Goal: Task Accomplishment & Management: Complete application form

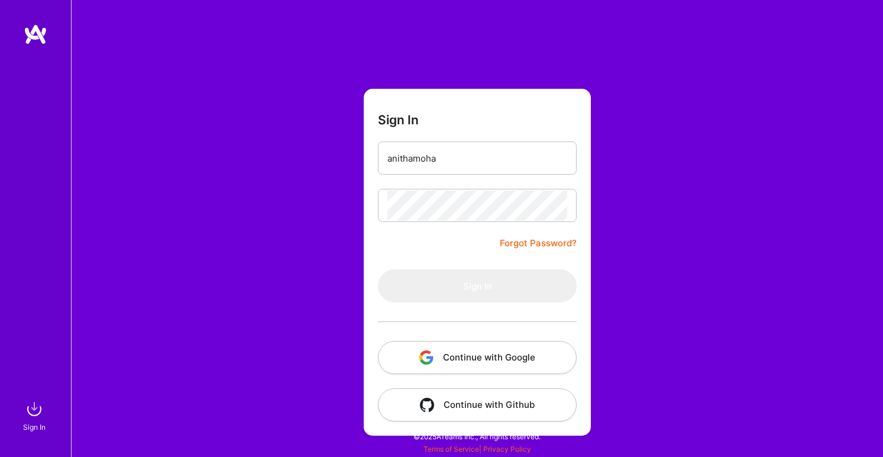
type input "[EMAIL_ADDRESS][DOMAIN_NAME]"
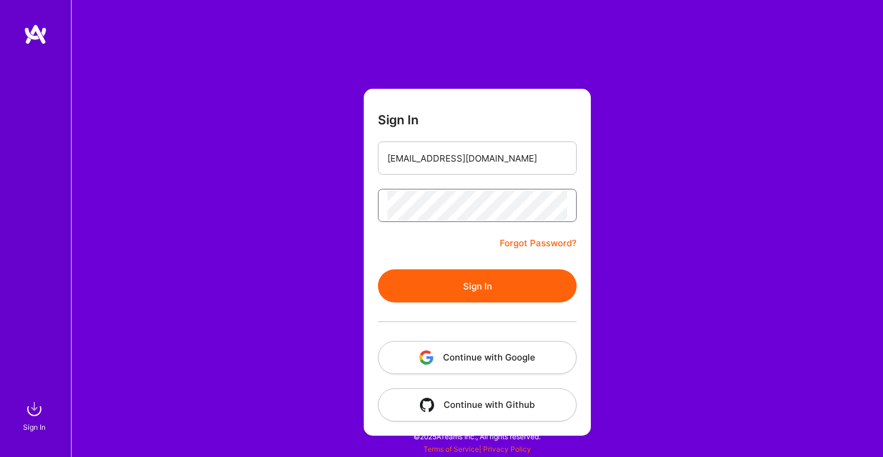
click at [378, 269] on button "Sign In" at bounding box center [477, 285] width 199 height 33
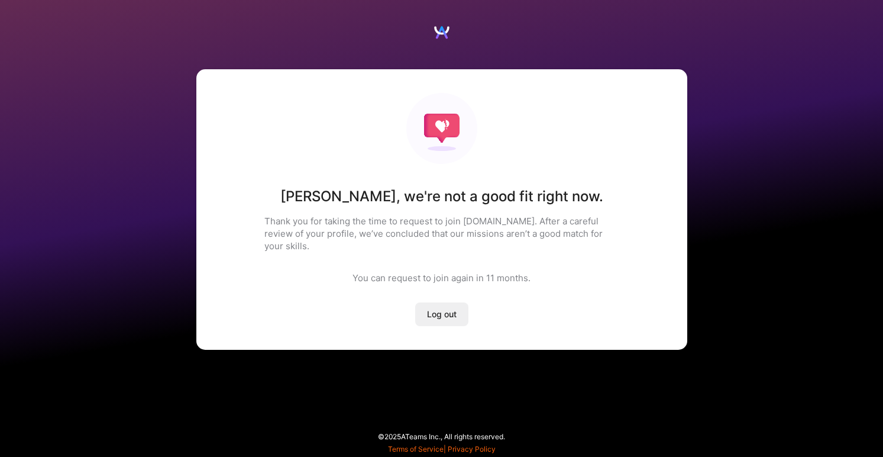
click at [381, 195] on h1 "[PERSON_NAME] , we're not a good fit right now." at bounding box center [441, 196] width 323 height 18
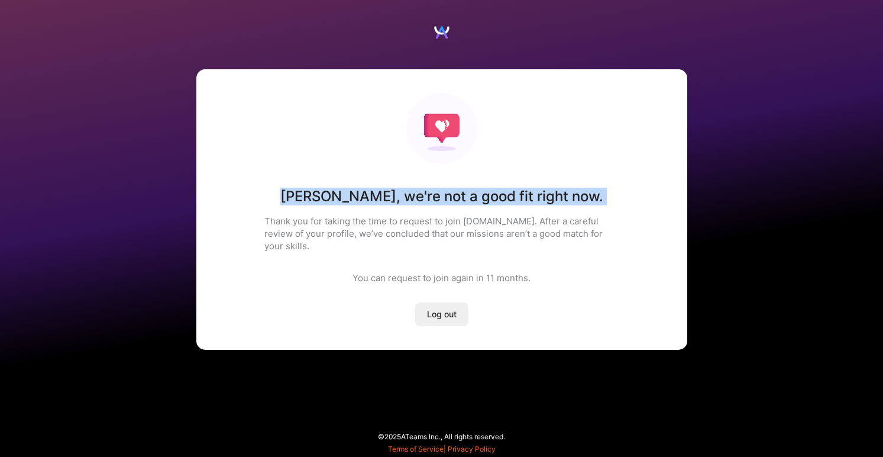
click at [381, 195] on h1 "[PERSON_NAME] , we're not a good fit right now." at bounding box center [441, 196] width 323 height 18
